Goal: Information Seeking & Learning: Learn about a topic

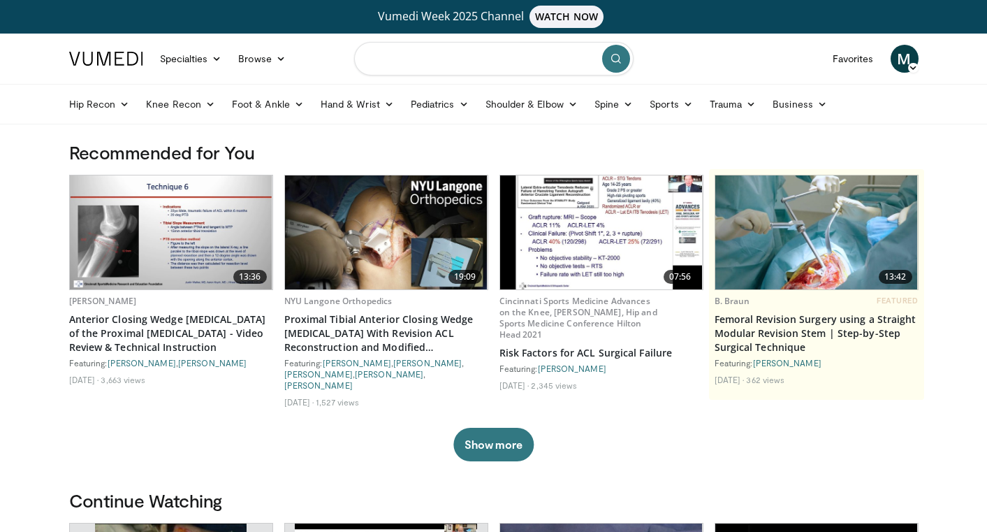
click at [424, 61] on input "Search topics, interventions" at bounding box center [494, 59] width 280 height 34
type input "**********"
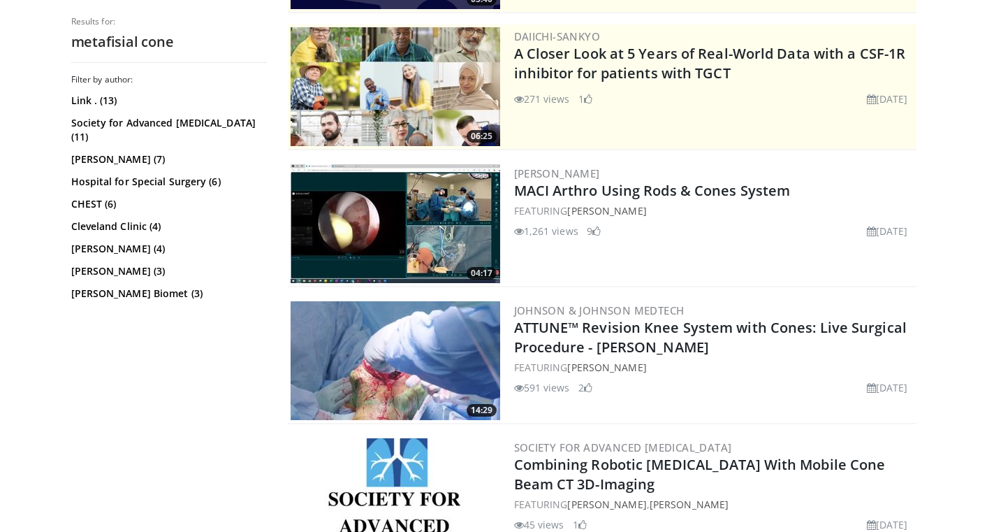
scroll to position [303, 0]
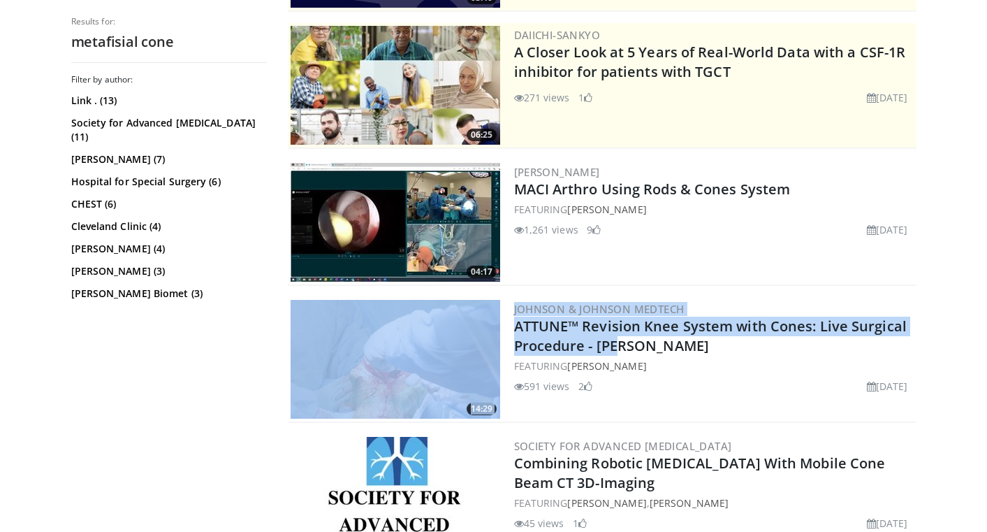
drag, startPoint x: 577, startPoint y: 335, endPoint x: 552, endPoint y: 265, distance: 74.9
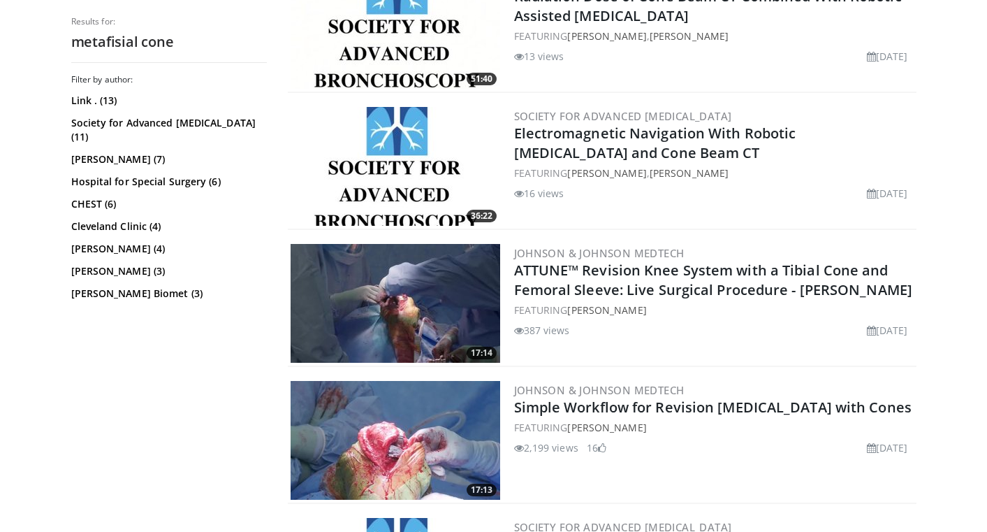
scroll to position [917, 0]
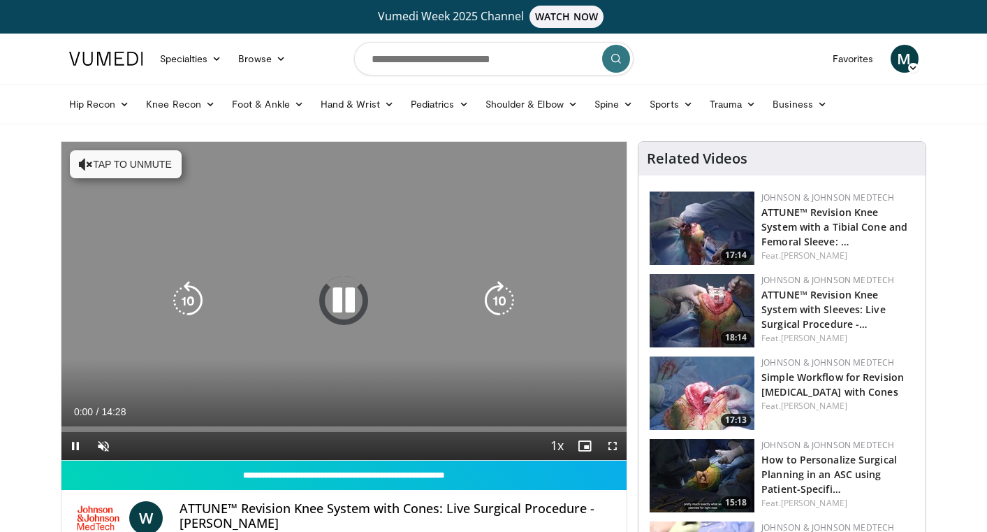
click at [163, 175] on button "Tap to unmute" at bounding box center [126, 164] width 112 height 28
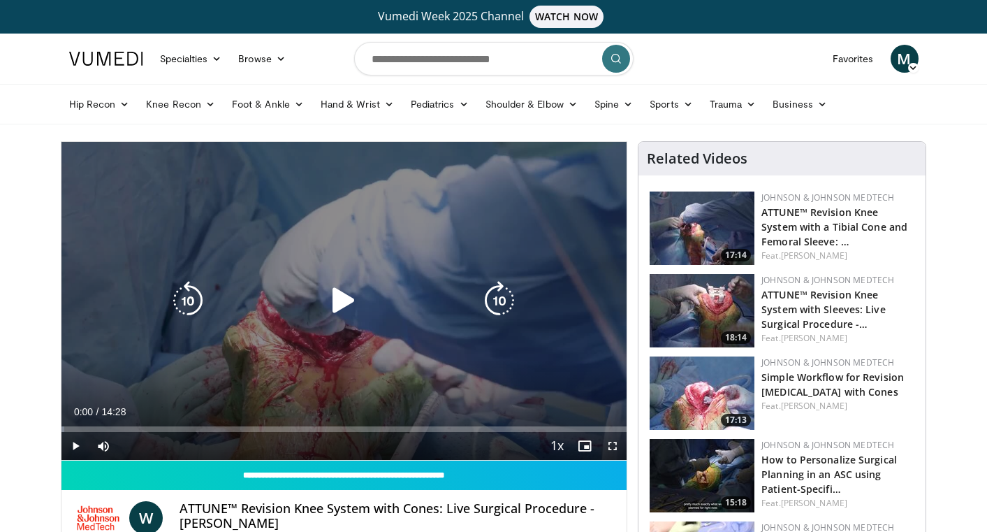
click at [321, 290] on div "Video Player" at bounding box center [344, 300] width 340 height 28
click at [342, 299] on icon "Video Player" at bounding box center [343, 300] width 39 height 39
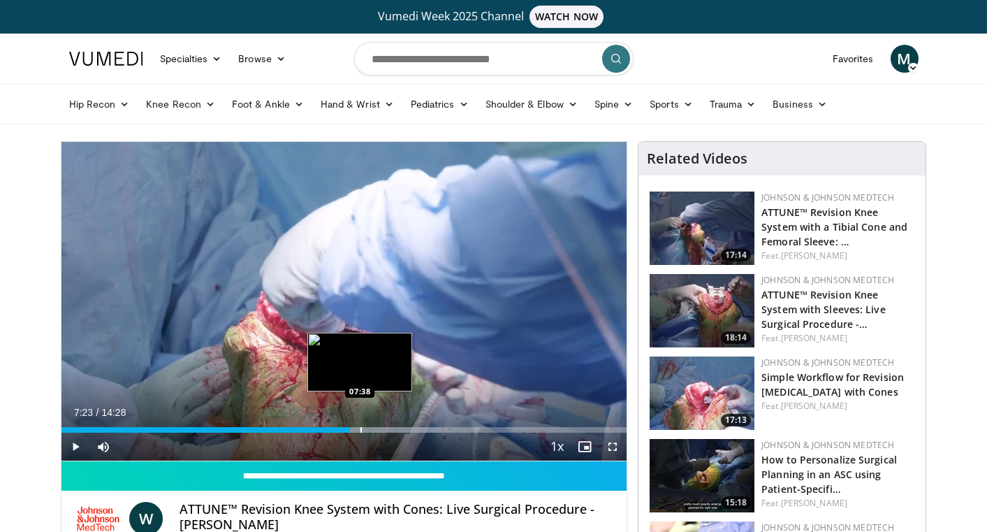
click at [361, 427] on div "Progress Bar" at bounding box center [361, 430] width 1 height 6
click at [371, 427] on div "Progress Bar" at bounding box center [371, 430] width 1 height 6
click at [378, 426] on div "Loaded : 69.14% 07:55 08:04" at bounding box center [344, 425] width 566 height 13
click at [377, 430] on div "Progress Bar" at bounding box center [377, 430] width 1 height 6
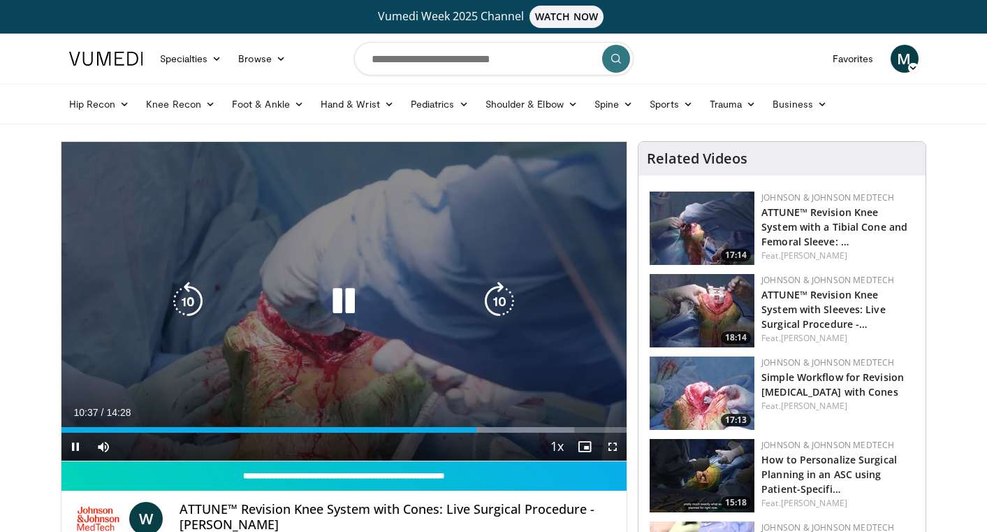
drag, startPoint x: 403, startPoint y: 311, endPoint x: 354, endPoint y: 310, distance: 48.9
click at [354, 310] on div "Video Player" at bounding box center [344, 301] width 340 height 28
click at [354, 310] on icon "Video Player" at bounding box center [343, 301] width 39 height 39
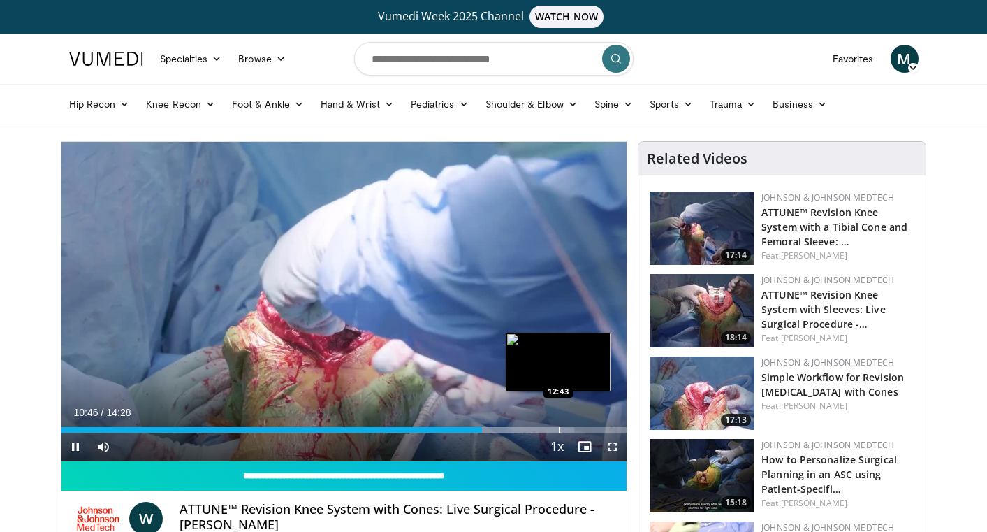
click at [558, 420] on div "Loaded : 90.67% 10:46 12:43" at bounding box center [344, 425] width 566 height 13
click at [572, 424] on div "Loaded : 92.33% 12:48 13:03" at bounding box center [344, 425] width 566 height 13
click at [590, 425] on div "Loaded : 93.28% 13:05 13:31" at bounding box center [344, 425] width 566 height 13
click at [619, 424] on div "Loaded : 94.75% 13:33 14:16" at bounding box center [344, 425] width 566 height 13
click at [604, 427] on div "Progress Bar" at bounding box center [604, 430] width 1 height 6
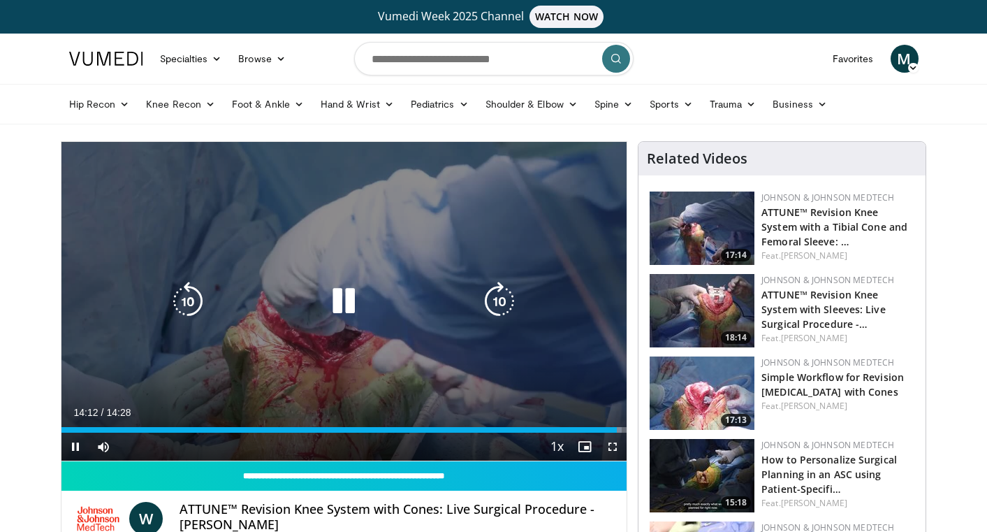
click at [333, 286] on icon "Video Player" at bounding box center [343, 301] width 39 height 39
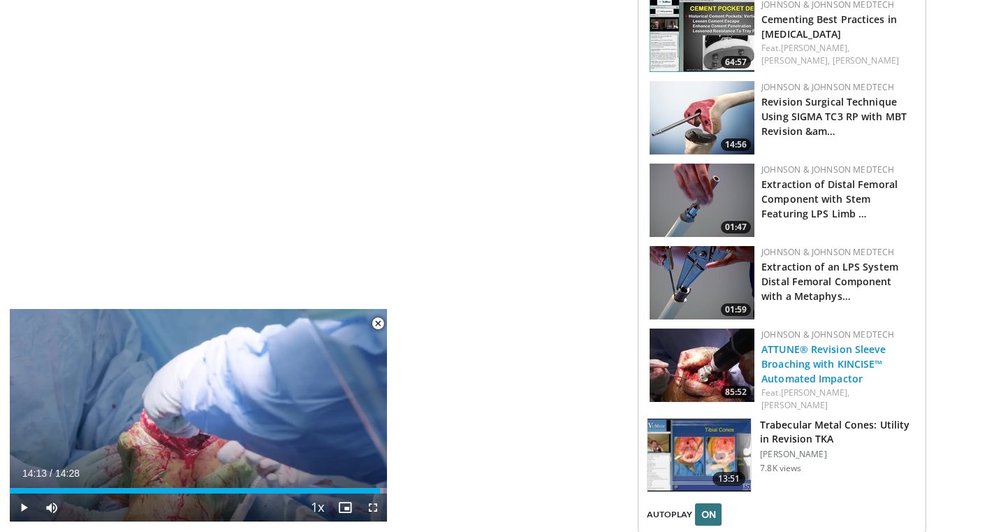
scroll to position [1379, 0]
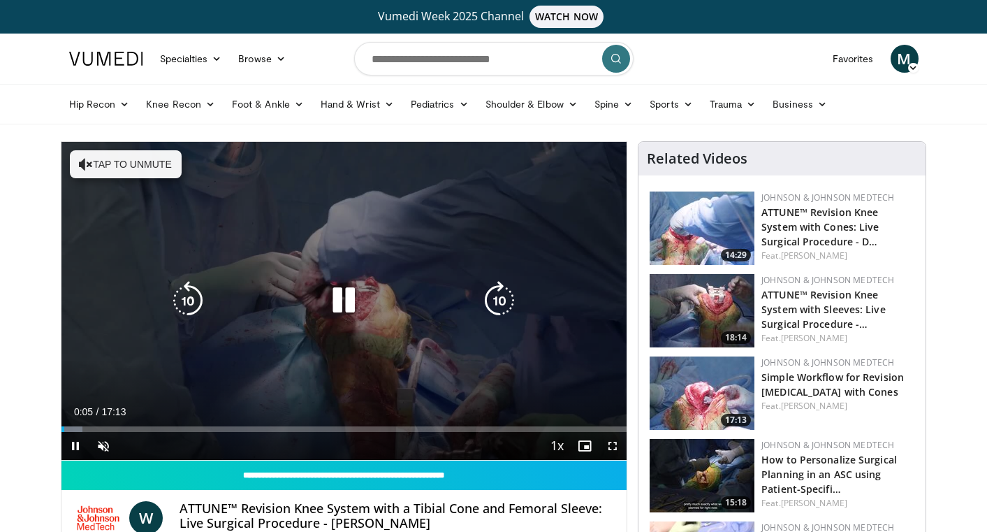
click at [137, 169] on button "Tap to unmute" at bounding box center [126, 164] width 112 height 28
click at [337, 288] on icon "Video Player" at bounding box center [343, 300] width 39 height 39
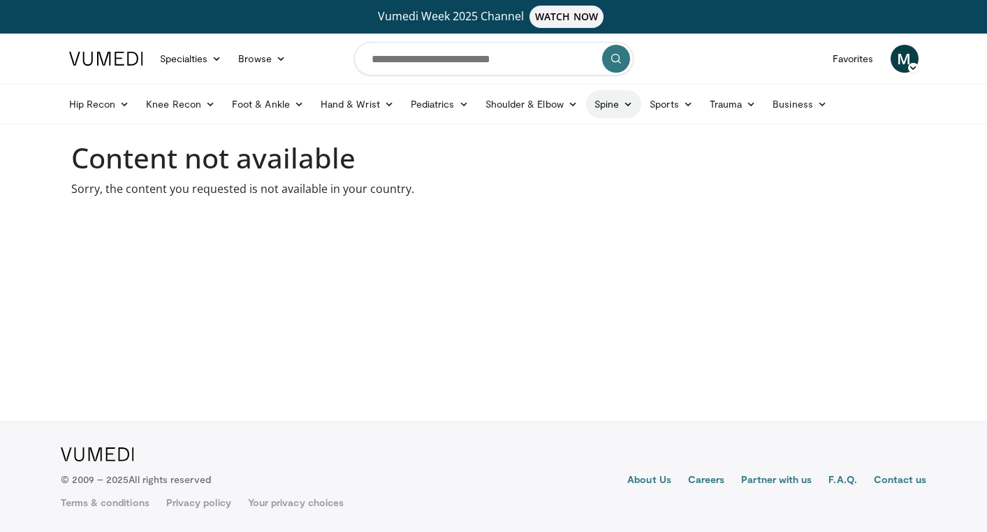
drag, startPoint x: 273, startPoint y: 399, endPoint x: 601, endPoint y: 96, distance: 446.5
click at [599, 102] on body "Vumedi Week 2025 Channel WATCH NOW Specialties Adult & Family Medicine Allergy,…" at bounding box center [493, 266] width 987 height 532
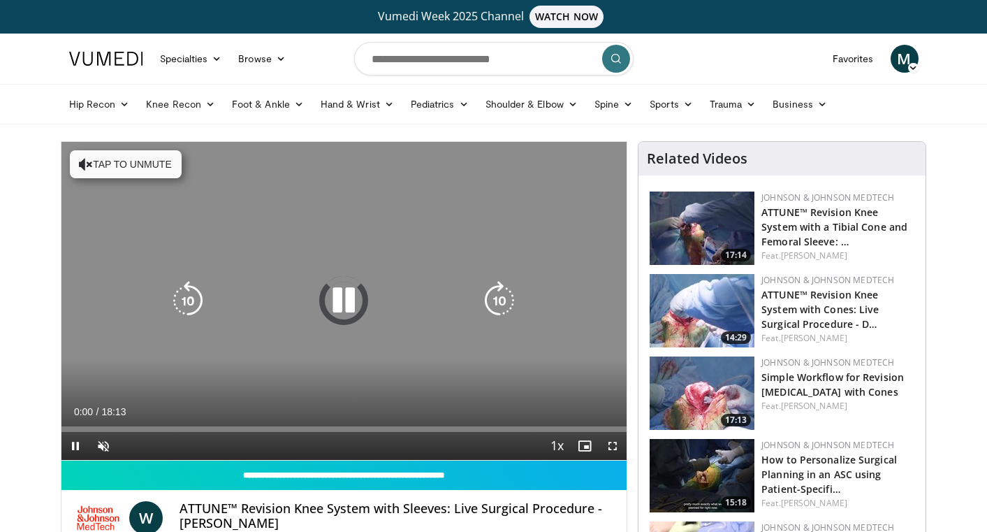
click at [480, 262] on div "10 seconds Tap to unmute" at bounding box center [344, 301] width 566 height 318
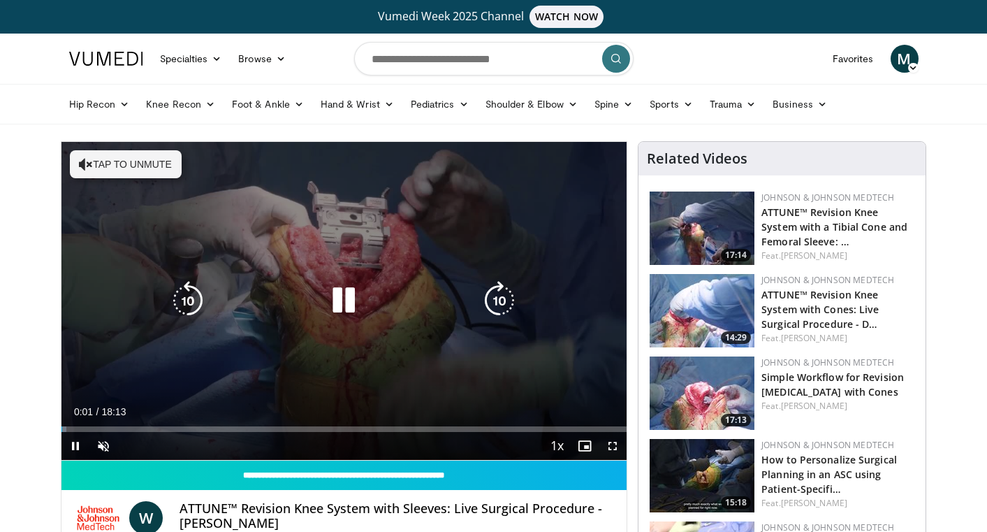
click at [331, 303] on icon "Video Player" at bounding box center [343, 300] width 39 height 39
click at [494, 305] on icon "Video Player" at bounding box center [499, 300] width 39 height 39
click at [103, 164] on button "Tap to unmute" at bounding box center [126, 164] width 112 height 28
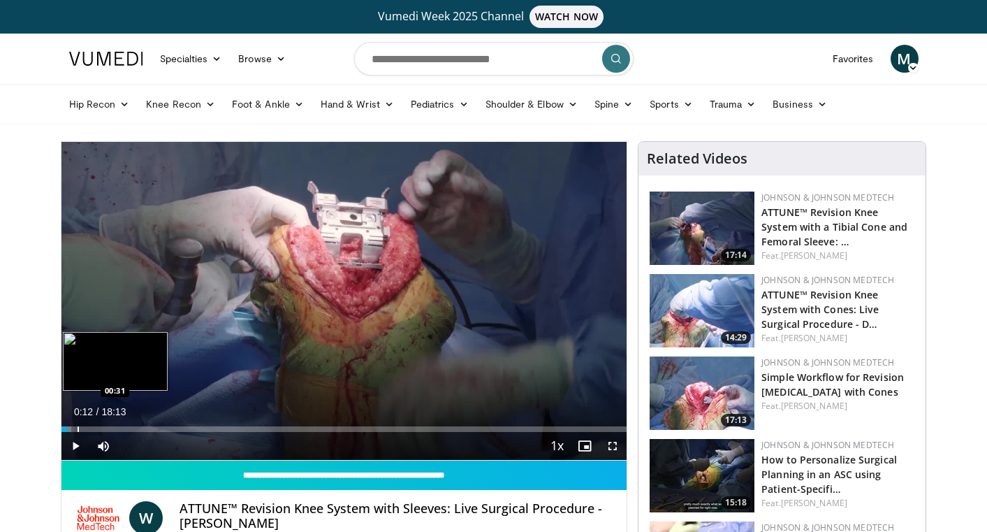
click at [78, 426] on div "Progress Bar" at bounding box center [78, 429] width 1 height 6
click at [91, 429] on div "Progress Bar" at bounding box center [91, 429] width 1 height 6
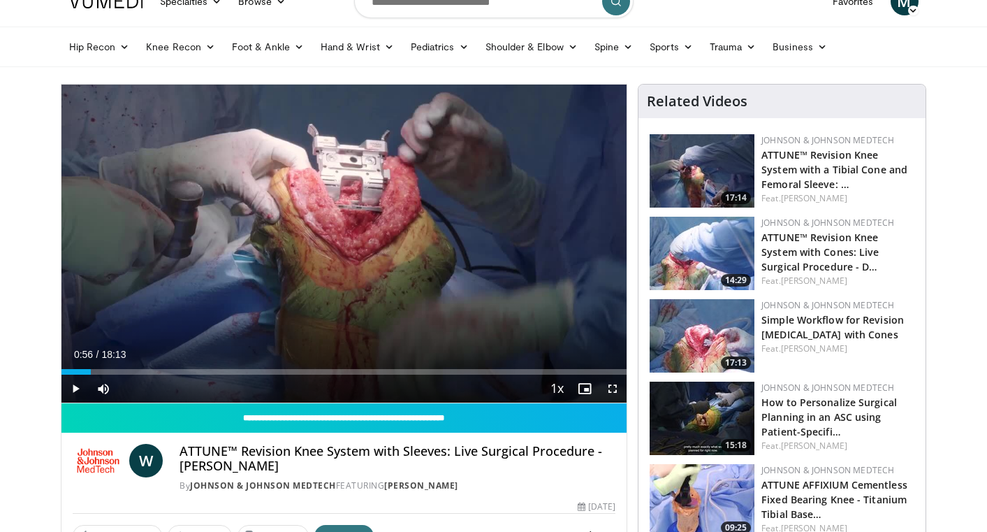
scroll to position [45, 0]
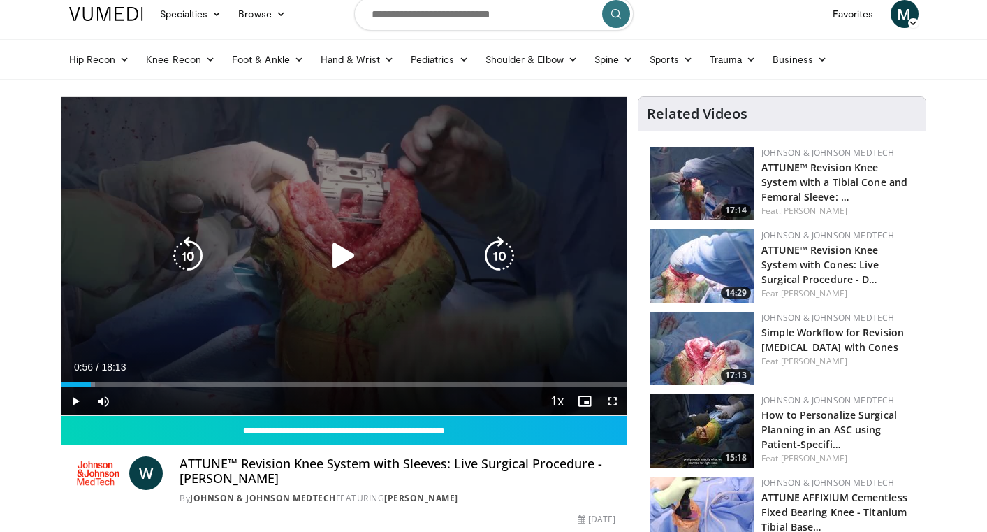
click at [352, 255] on icon "Video Player" at bounding box center [343, 255] width 39 height 39
click at [336, 256] on icon "Video Player" at bounding box center [343, 255] width 39 height 39
click at [345, 245] on icon "Video Player" at bounding box center [343, 255] width 39 height 39
click at [440, 224] on div "10 seconds Tap to unmute" at bounding box center [344, 256] width 566 height 318
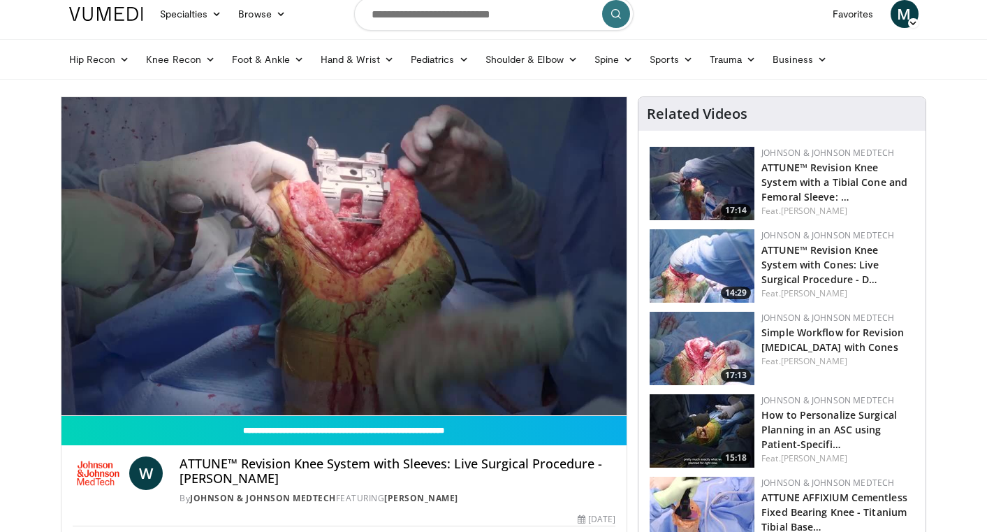
click at [133, 383] on div "10 seconds Tap to unmute" at bounding box center [344, 256] width 566 height 318
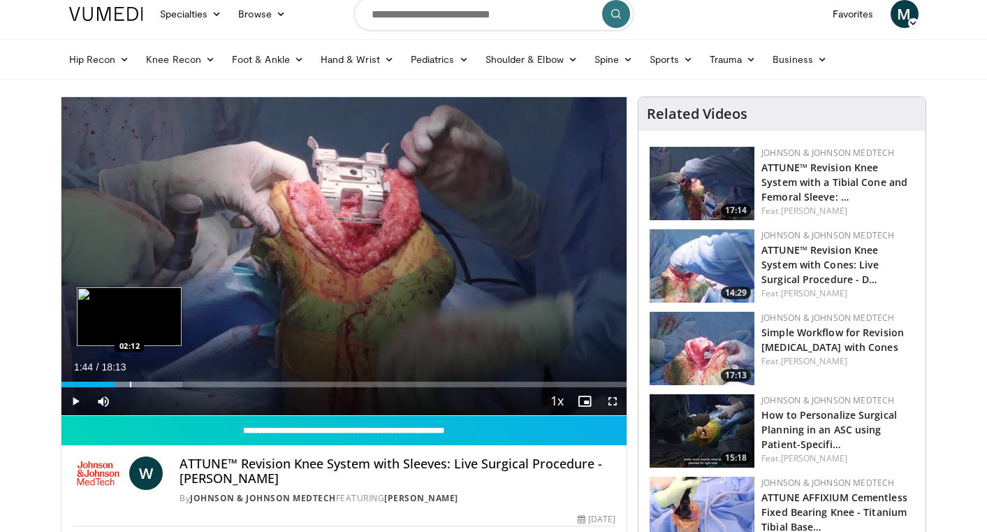
click at [130, 384] on div "Progress Bar" at bounding box center [130, 385] width 1 height 6
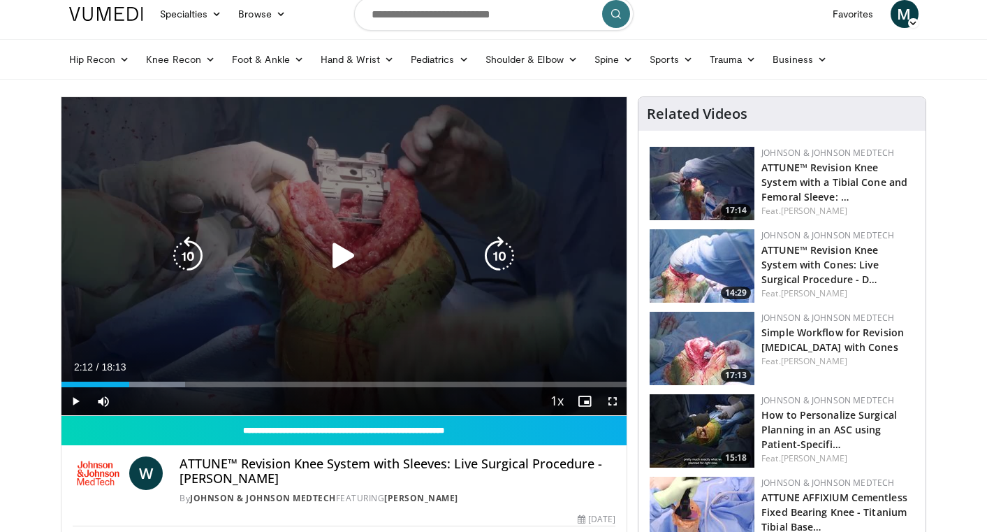
click at [273, 283] on div "10 seconds Tap to unmute" at bounding box center [344, 256] width 566 height 318
click at [357, 261] on icon "Video Player" at bounding box center [343, 255] width 39 height 39
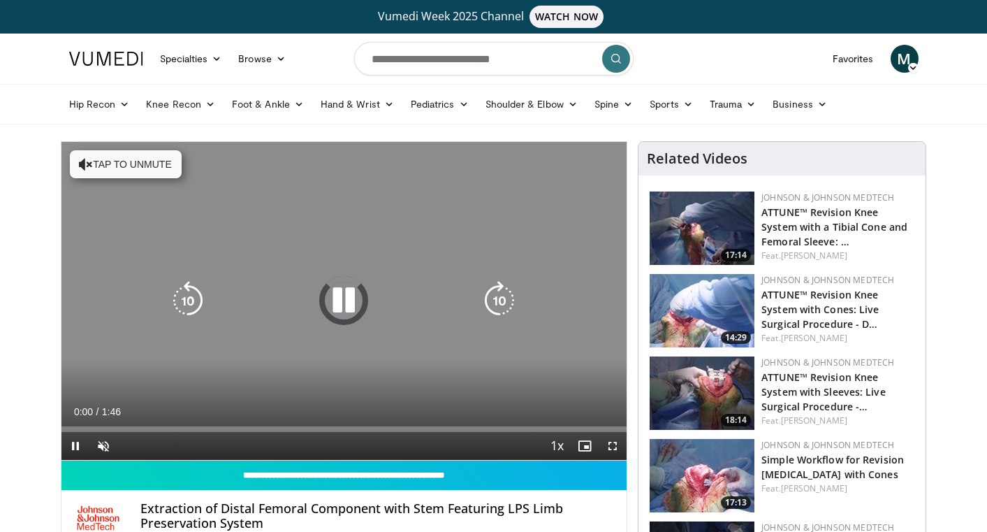
click at [353, 307] on icon "Video Player" at bounding box center [343, 300] width 39 height 39
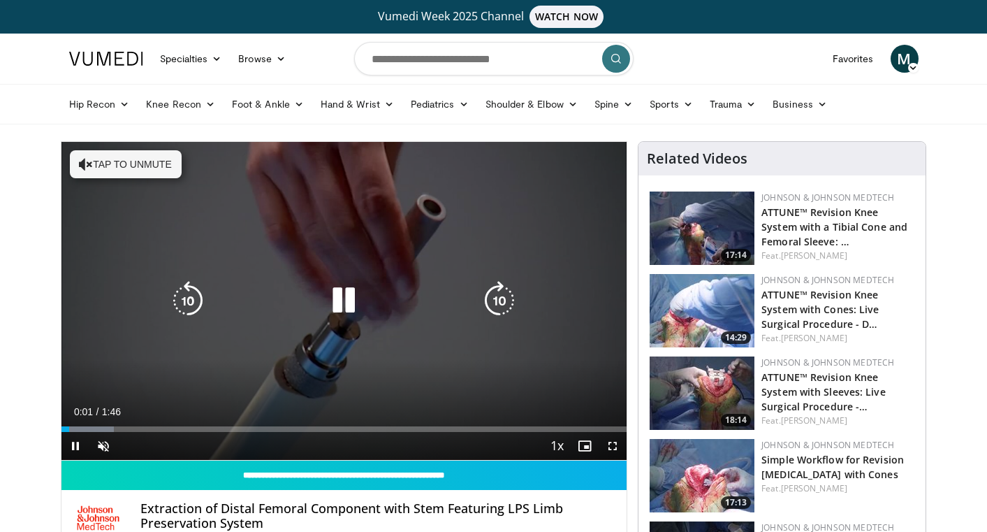
click at [364, 258] on div "10 seconds Tap to unmute" at bounding box center [344, 301] width 566 height 318
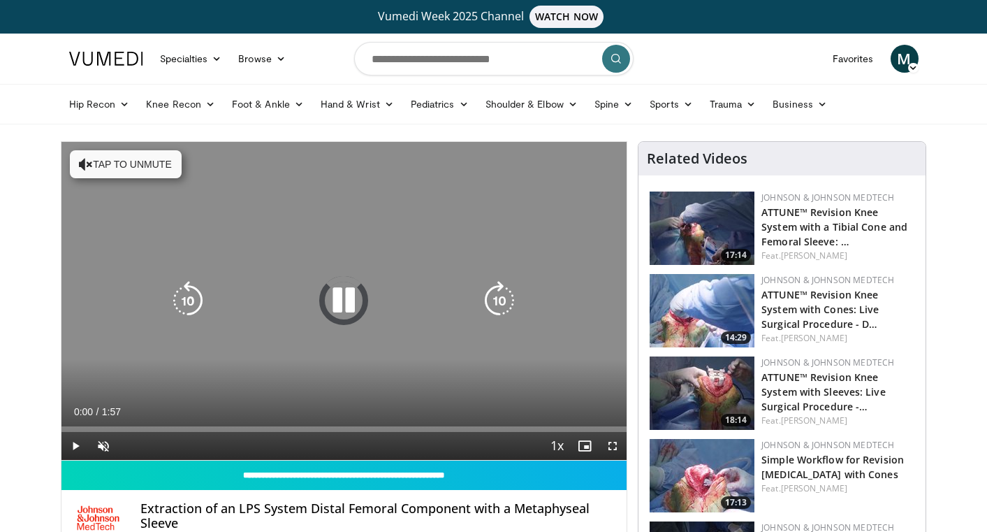
click at [343, 303] on icon "Video Player" at bounding box center [343, 300] width 39 height 39
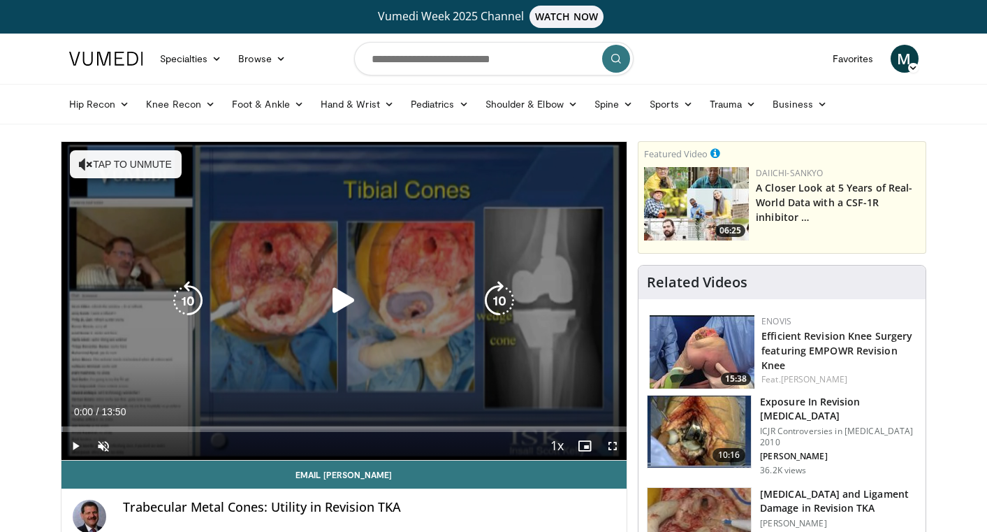
click at [134, 153] on button "Tap to unmute" at bounding box center [126, 164] width 112 height 28
click at [344, 302] on icon "Video Player" at bounding box center [343, 300] width 39 height 39
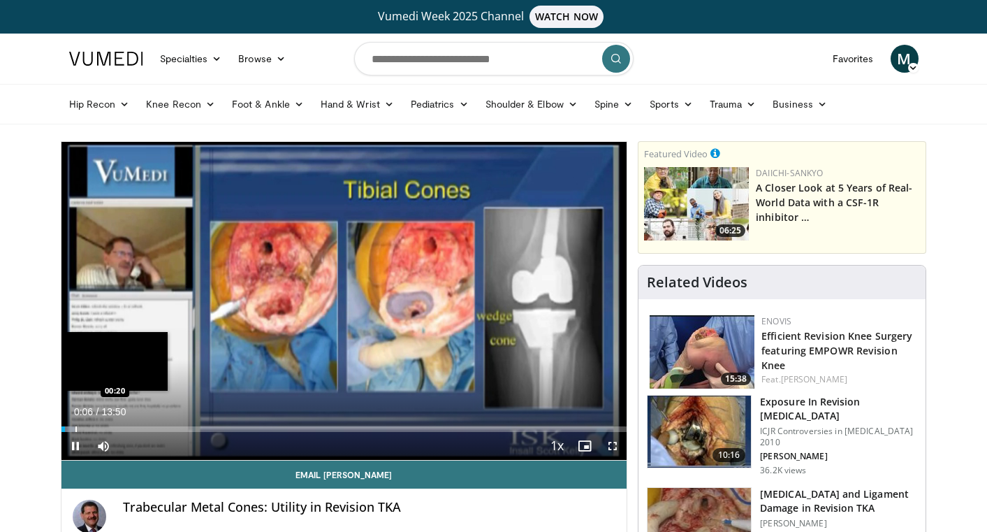
click at [75, 424] on div "Loaded : 2.42% 00:05 00:20" at bounding box center [344, 425] width 566 height 13
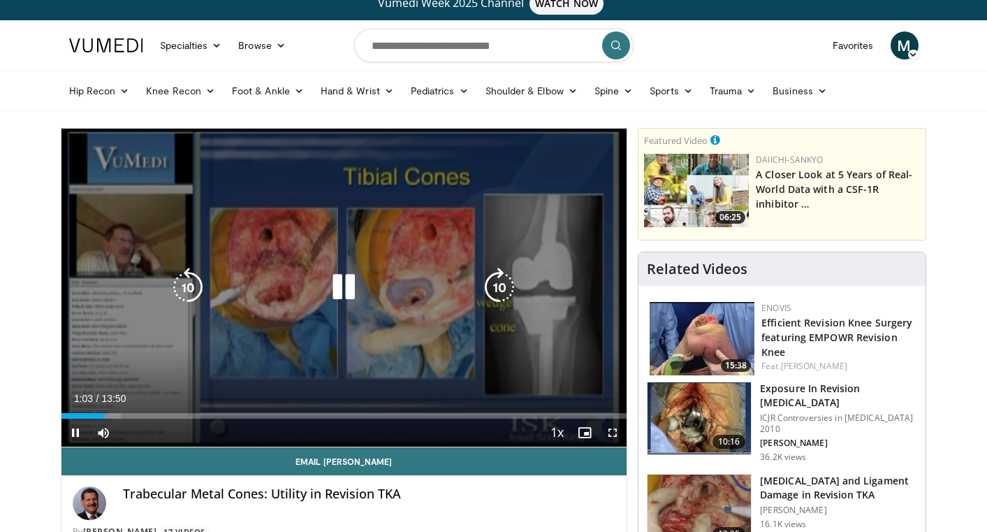
scroll to position [10, 0]
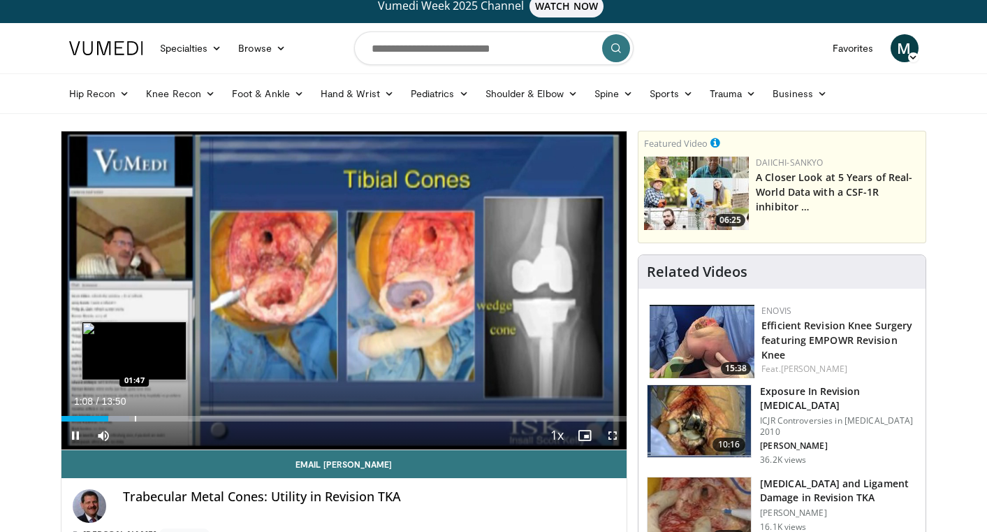
click at [135, 419] on div "Progress Bar" at bounding box center [135, 419] width 1 height 6
click at [116, 418] on div "Progress Bar" at bounding box center [116, 419] width 1 height 6
click at [137, 416] on div "Progress Bar" at bounding box center [137, 419] width 1 height 6
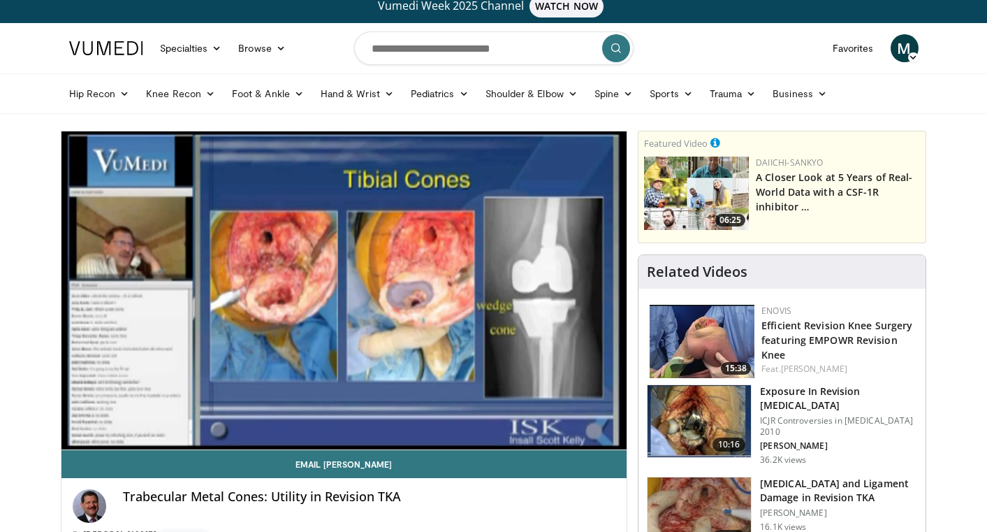
click at [170, 417] on div "10 seconds Tap to unmute" at bounding box center [344, 290] width 566 height 318
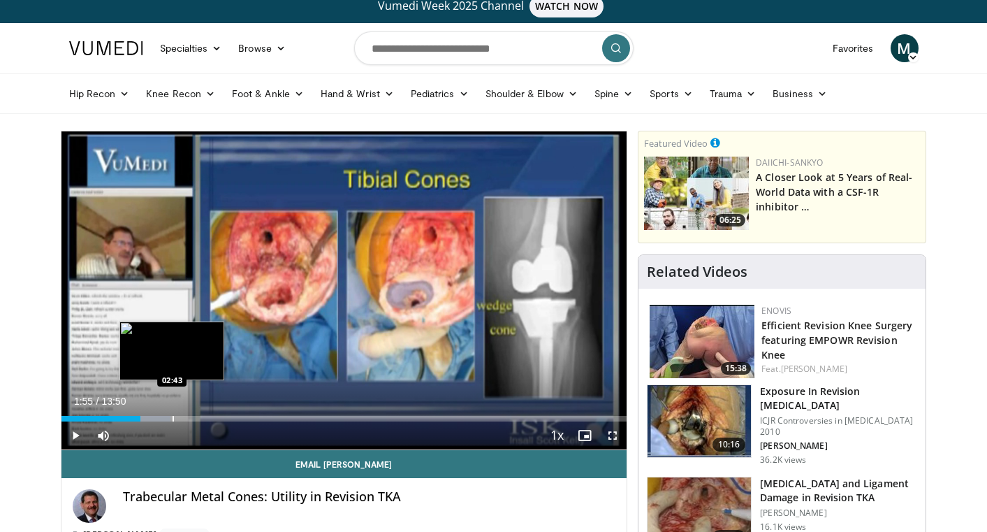
click at [173, 417] on div "Progress Bar" at bounding box center [173, 419] width 1 height 6
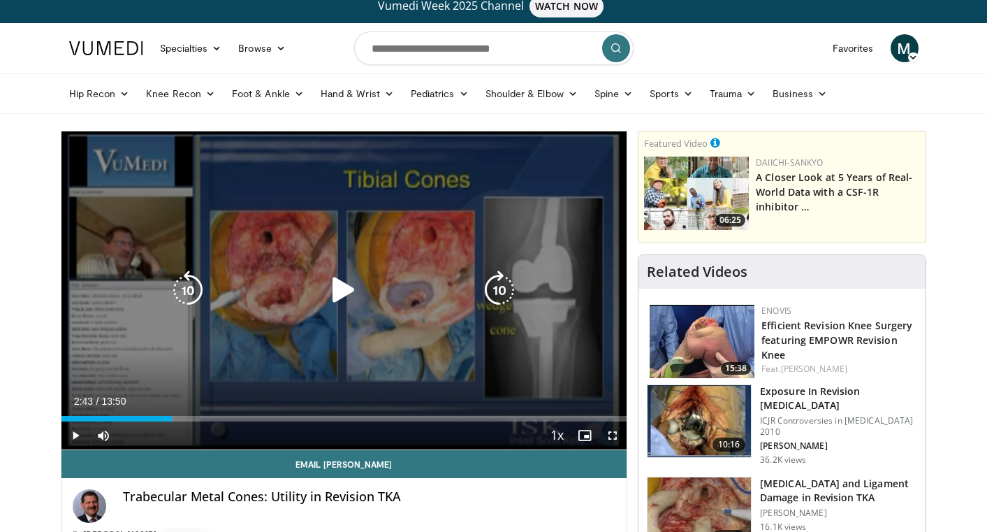
click at [342, 286] on icon "Video Player" at bounding box center [343, 289] width 39 height 39
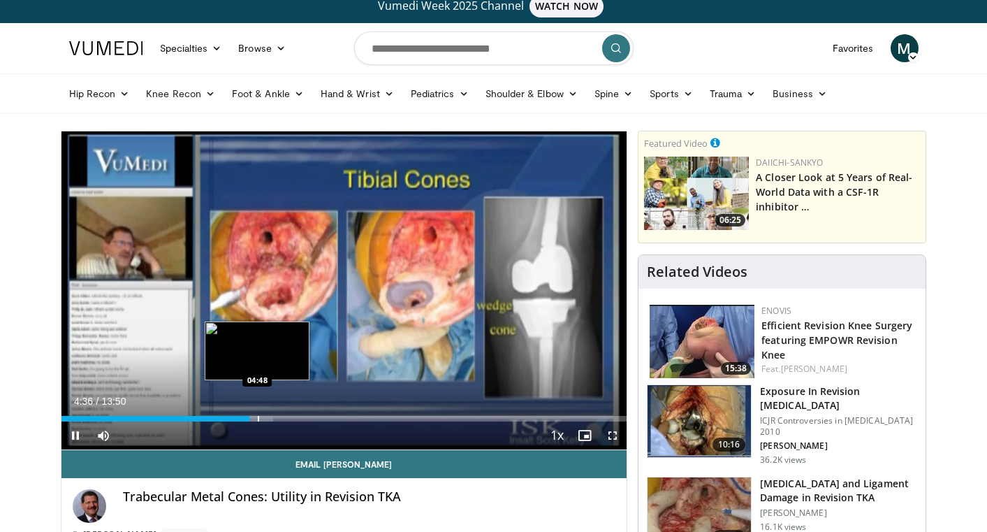
click at [258, 417] on div "Progress Bar" at bounding box center [258, 419] width 1 height 6
click at [265, 416] on div "Progress Bar" at bounding box center [265, 419] width 1 height 6
click at [273, 418] on div "Progress Bar" at bounding box center [273, 419] width 1 height 6
click at [283, 413] on div "Loaded : 39.75% 05:15 05:25" at bounding box center [344, 414] width 566 height 13
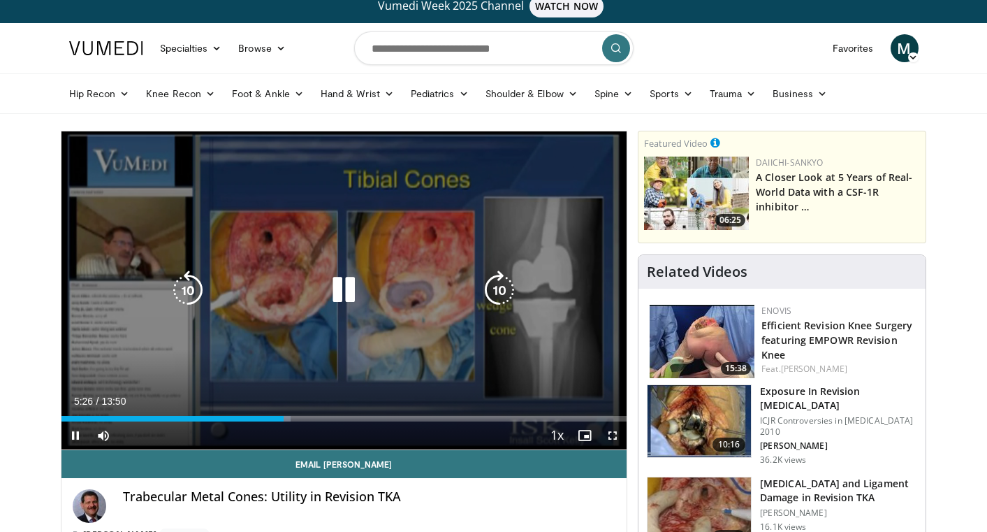
click at [289, 413] on div "Loaded : 40.58% 05:26 05:26" at bounding box center [344, 414] width 566 height 13
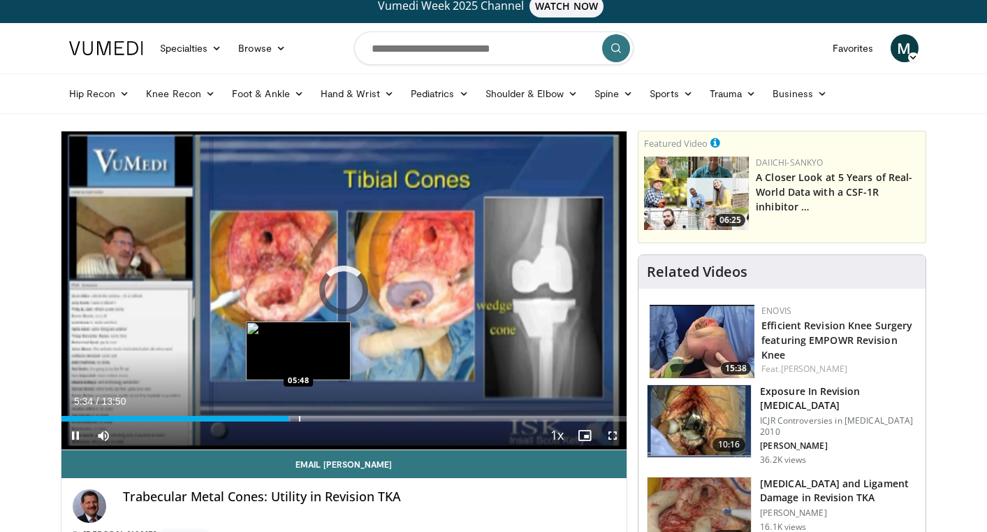
click at [298, 413] on div "Loaded : 40.58% 05:34 05:48" at bounding box center [344, 414] width 566 height 13
click at [305, 416] on div "Loaded : 0.00% 05:48 06:00" at bounding box center [344, 419] width 566 height 6
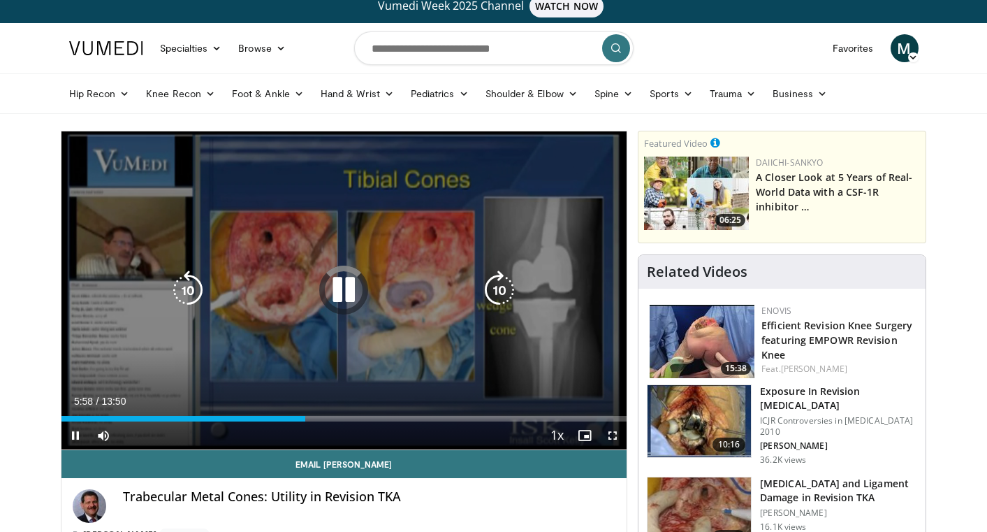
click at [340, 288] on icon "Video Player" at bounding box center [343, 289] width 39 height 39
click at [348, 293] on icon "Video Player" at bounding box center [343, 289] width 39 height 39
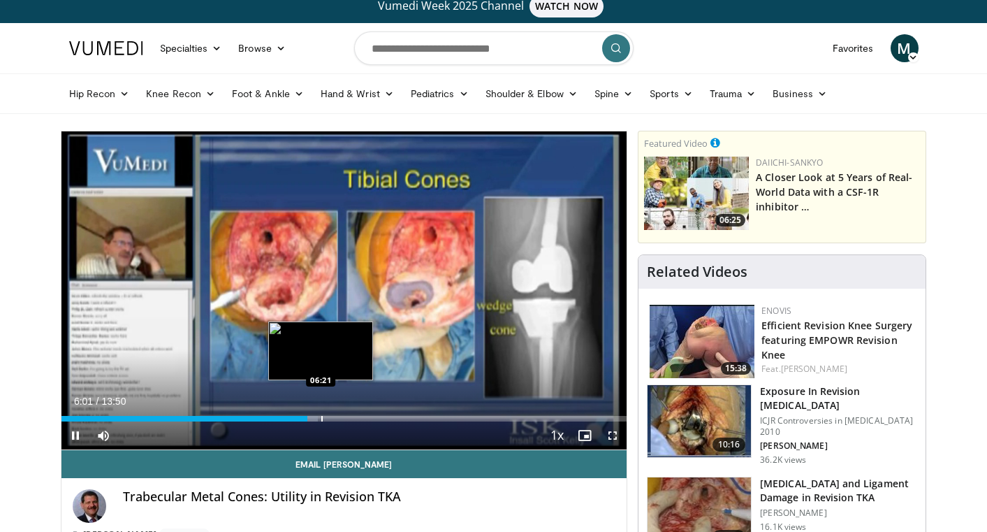
click at [321, 416] on div "Progress Bar" at bounding box center [321, 419] width 1 height 6
click at [335, 418] on div "Progress Bar" at bounding box center [335, 419] width 1 height 6
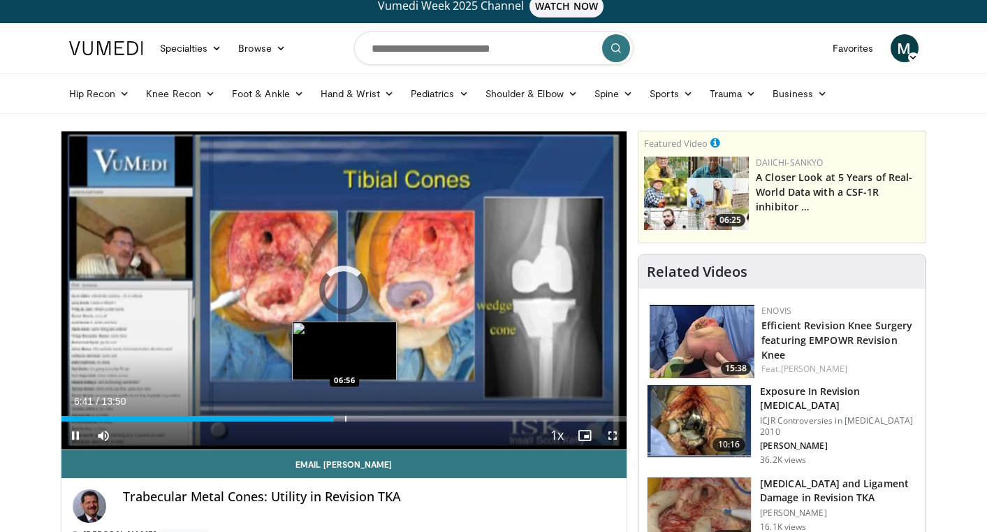
click at [345, 416] on div "Progress Bar" at bounding box center [345, 419] width 1 height 6
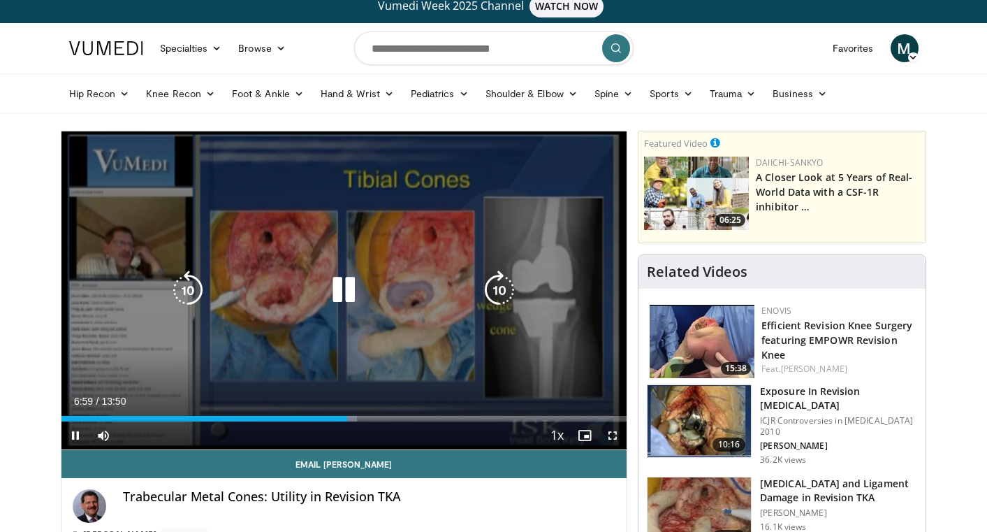
click at [352, 307] on icon "Video Player" at bounding box center [343, 289] width 39 height 39
